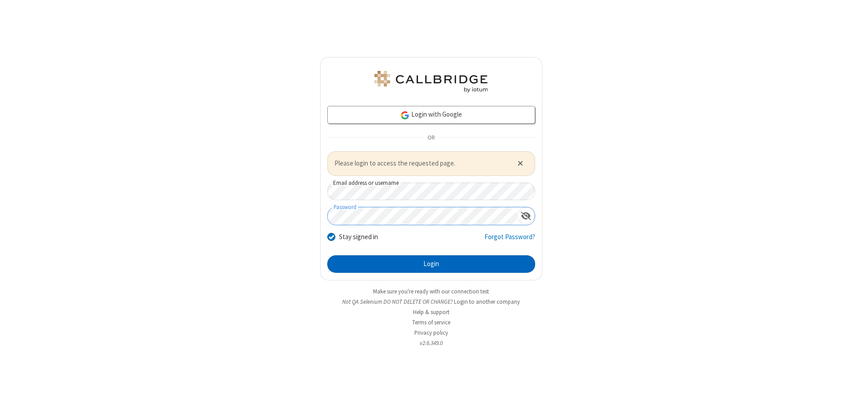
click at [431, 264] on button "Login" at bounding box center [431, 264] width 208 height 18
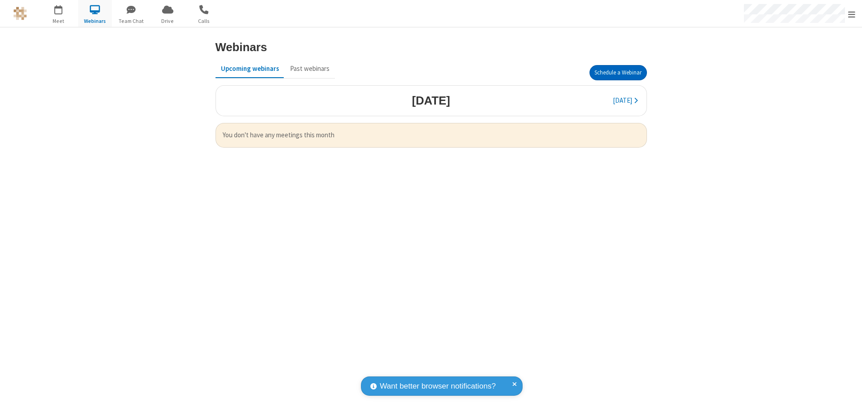
click at [618, 73] on button "Schedule a Webinar" at bounding box center [617, 72] width 57 height 15
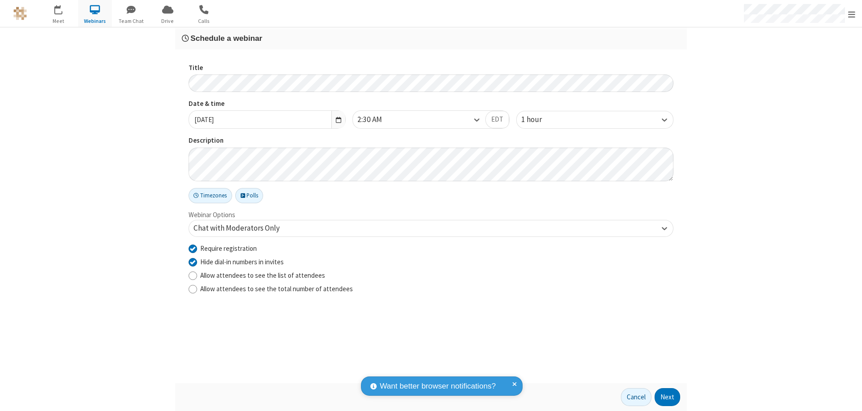
click at [193, 248] on input "Require registration" at bounding box center [193, 248] width 9 height 9
checkbox input "false"
click at [667, 397] on button "Next" at bounding box center [667, 397] width 26 height 18
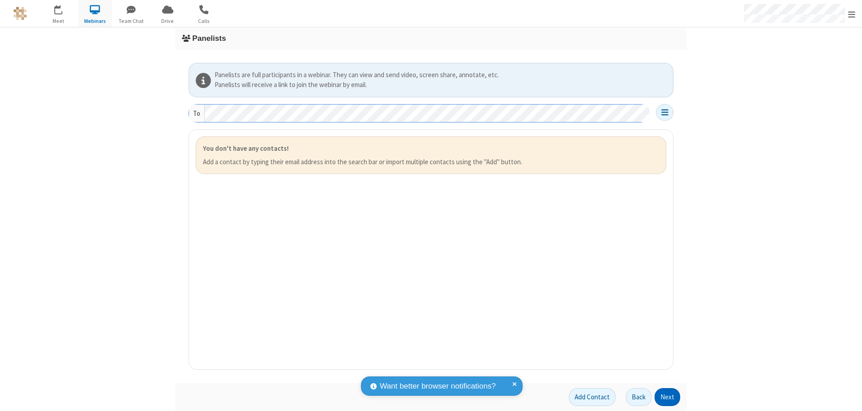
click at [667, 397] on button "Next" at bounding box center [667, 397] width 26 height 18
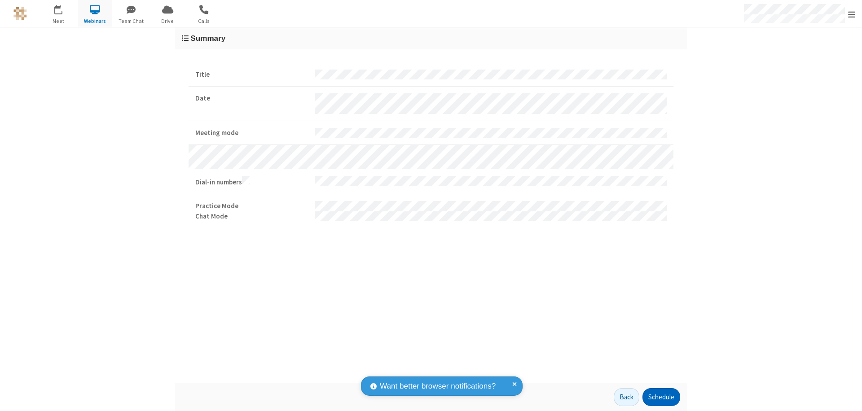
click at [661, 397] on button "Schedule" at bounding box center [661, 397] width 38 height 18
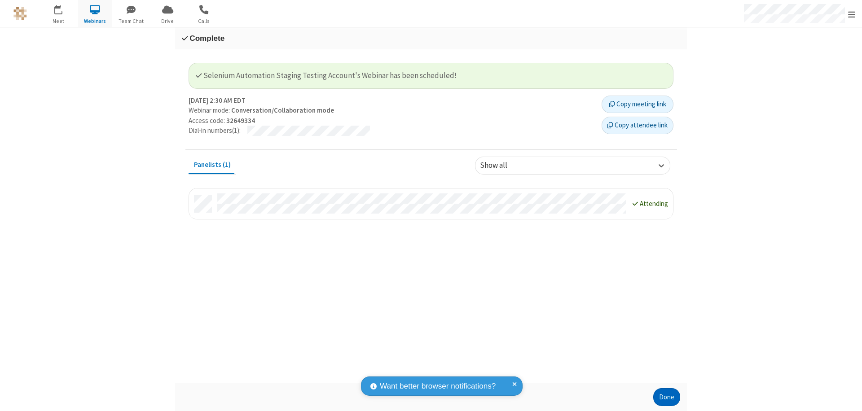
click at [667, 397] on button "Done" at bounding box center [666, 397] width 27 height 18
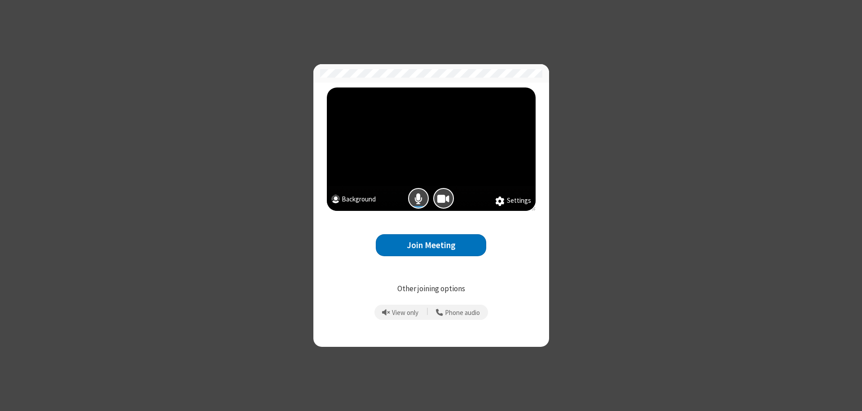
click at [431, 245] on button "Join Meeting" at bounding box center [431, 245] width 110 height 22
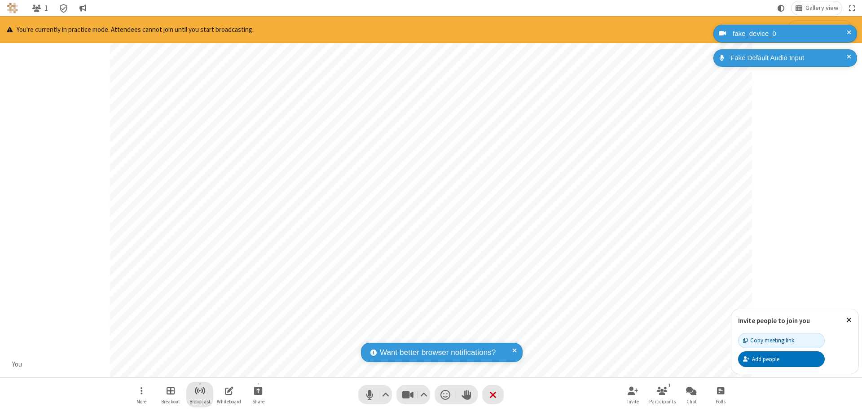
click at [199, 391] on span "Start broadcast" at bounding box center [199, 390] width 11 height 11
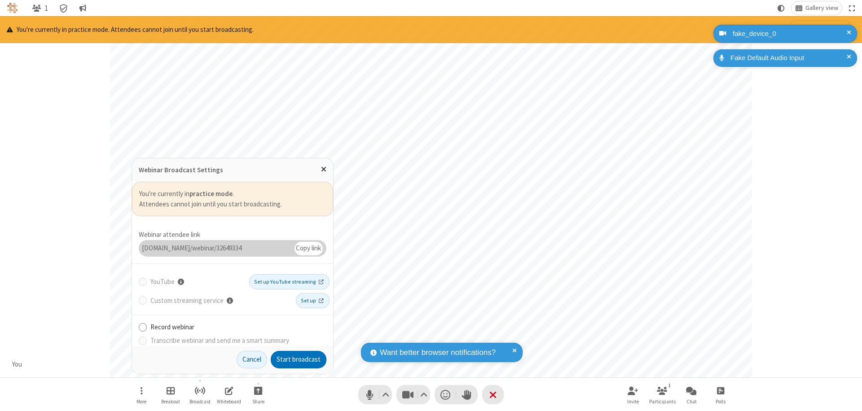
click at [299, 360] on button "Start broadcast" at bounding box center [299, 360] width 56 height 18
